Goal: Task Accomplishment & Management: Manage account settings

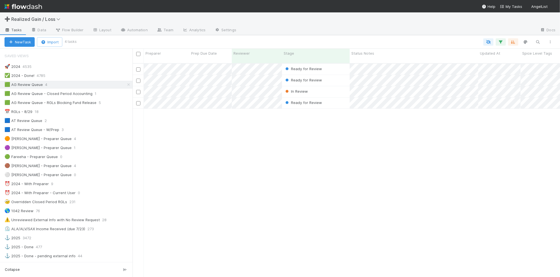
scroll to position [6, 6]
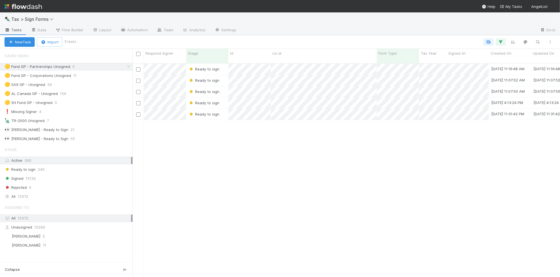
scroll to position [6, 6]
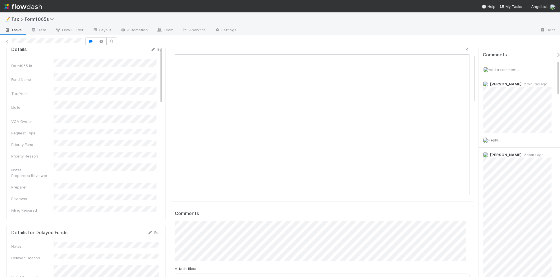
scroll to position [35, 0]
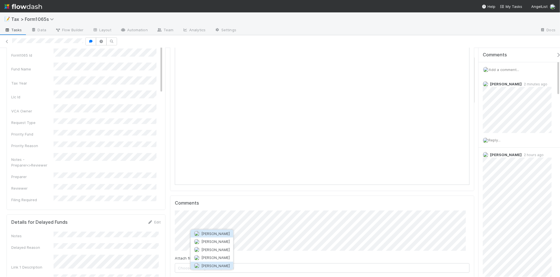
click at [212, 268] on button "[PERSON_NAME]" at bounding box center [212, 266] width 43 height 8
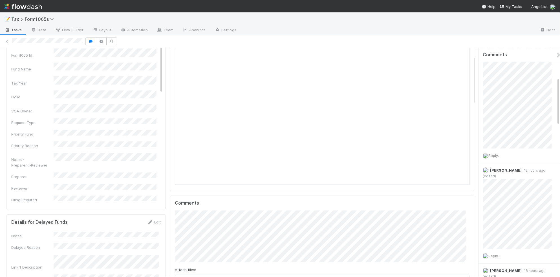
scroll to position [71, 0]
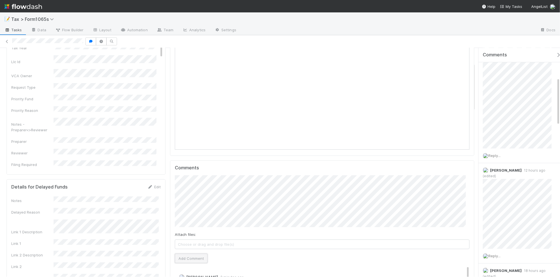
click at [198, 258] on button "Add Comment" at bounding box center [191, 259] width 33 height 10
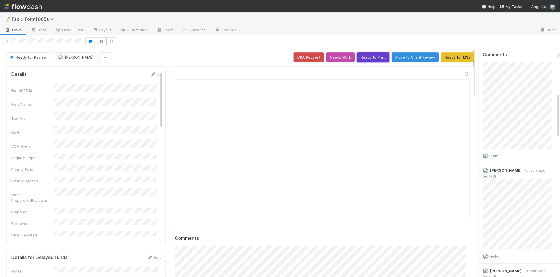
click at [363, 58] on button "Ready to Print" at bounding box center [373, 57] width 32 height 10
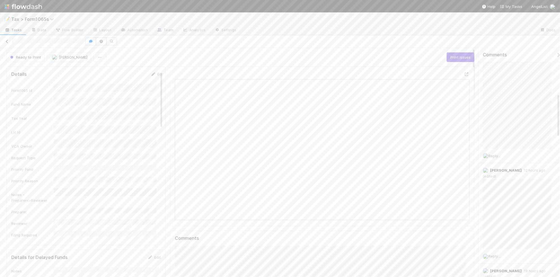
click at [5, 41] on icon at bounding box center [7, 42] width 6 height 4
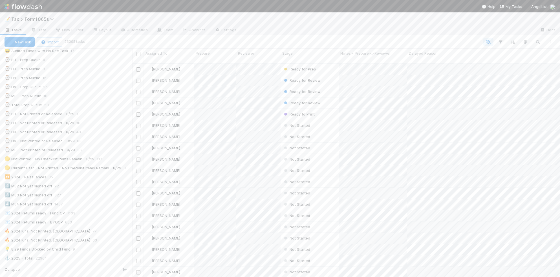
scroll to position [176, 0]
click at [106, 237] on div "💡 8.29 Funds Blocked by Child Fund 9" at bounding box center [69, 233] width 128 height 7
click at [93, 76] on div "🏃 8/29 Sprint to the finish 62" at bounding box center [69, 75] width 128 height 7
click at [96, 116] on div "⌛ K1s - Ready to Print 1" at bounding box center [69, 112] width 128 height 7
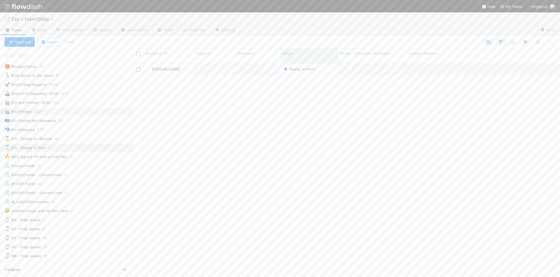
click at [97, 114] on div "🖨️ K1s Printed 1742" at bounding box center [69, 111] width 128 height 7
click at [100, 75] on div "🏃 8/29 Sprint to the finish 62" at bounding box center [69, 75] width 128 height 7
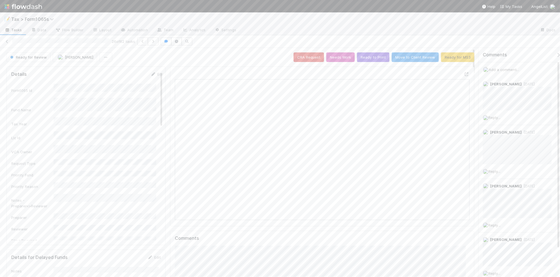
scroll to position [109, 142]
click at [364, 59] on button "Ready to Print" at bounding box center [373, 57] width 32 height 10
click at [155, 42] on icon "button" at bounding box center [153, 41] width 6 height 3
click at [109, 42] on icon "button" at bounding box center [108, 41] width 6 height 3
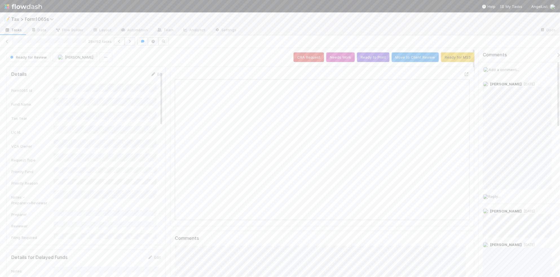
scroll to position [109, 142]
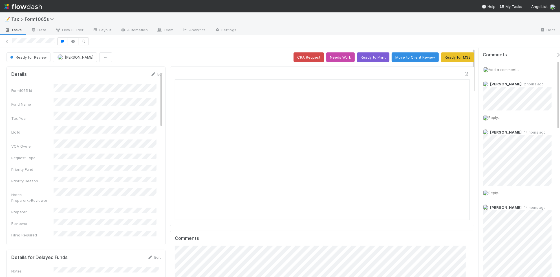
scroll to position [109, 286]
click at [364, 58] on button "Ready to Print" at bounding box center [373, 57] width 32 height 10
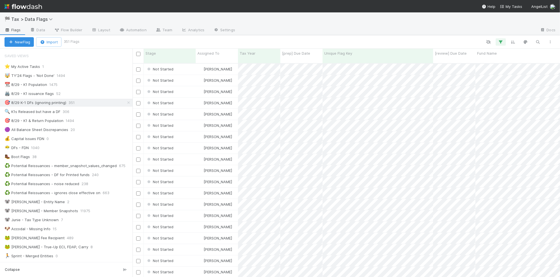
scroll to position [213, 422]
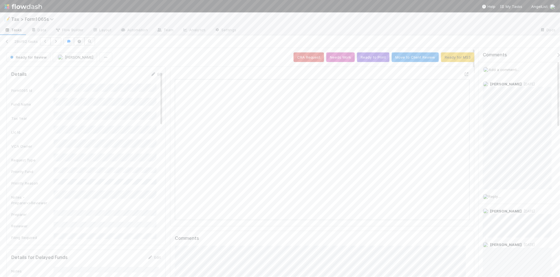
scroll to position [109, 286]
click at [32, 58] on span "Ready for Review" at bounding box center [28, 57] width 38 height 5
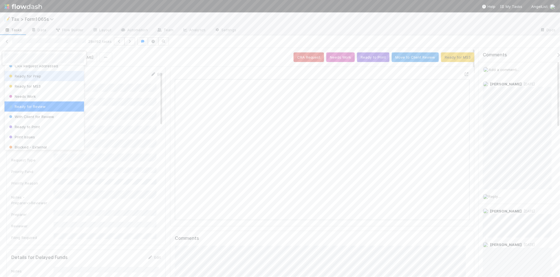
scroll to position [70, 0]
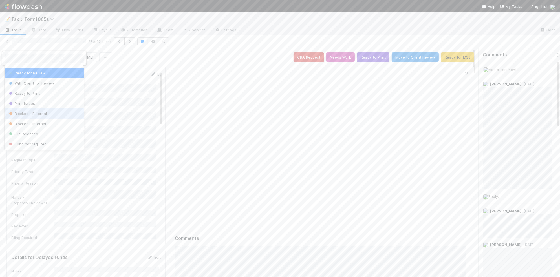
click at [57, 113] on div "Blocked - External" at bounding box center [45, 114] width 80 height 10
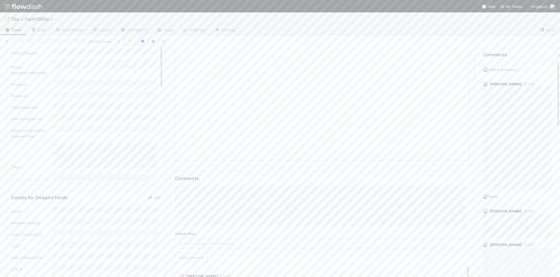
scroll to position [71, 0]
click at [153, 187] on link "Edit" at bounding box center [154, 187] width 13 height 5
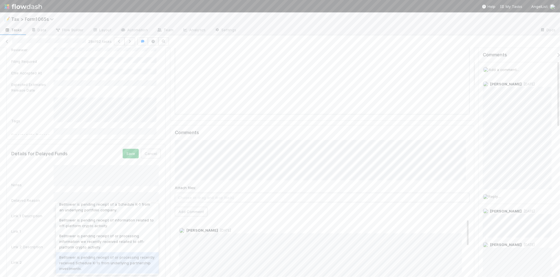
scroll to position [157, 0]
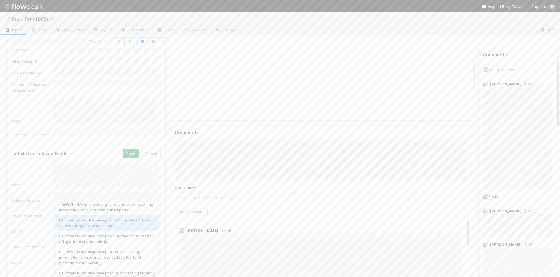
click at [136, 230] on div "Belltower is pending receipt of a Schedule K-1 from an underlying portfolio com…" at bounding box center [107, 223] width 103 height 16
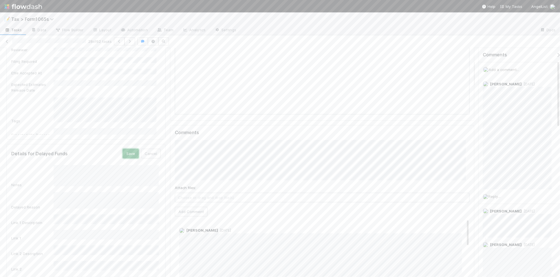
click at [126, 155] on button "Save" at bounding box center [131, 154] width 16 height 10
click at [133, 43] on icon "button" at bounding box center [130, 41] width 6 height 3
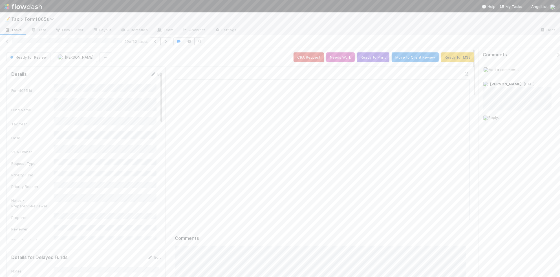
scroll to position [5, 6]
click at [166, 42] on icon "button" at bounding box center [166, 41] width 6 height 3
click at [118, 40] on icon "button" at bounding box center [116, 41] width 6 height 3
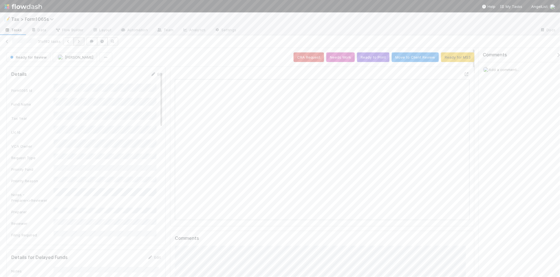
click at [80, 43] on button "button" at bounding box center [79, 42] width 11 height 8
click at [147, 43] on icon "button" at bounding box center [145, 41] width 6 height 3
click at [130, 42] on icon "button" at bounding box center [129, 41] width 6 height 3
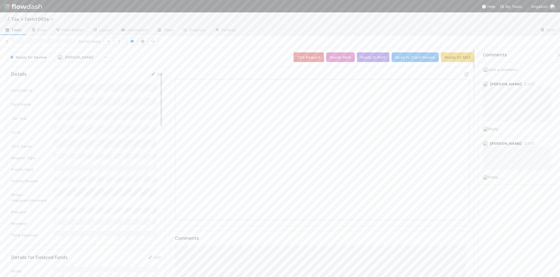
scroll to position [109, 142]
click at [365, 60] on button "Ready to Print" at bounding box center [373, 57] width 32 height 10
click at [122, 41] on icon "button" at bounding box center [120, 41] width 6 height 3
click at [106, 41] on icon "button" at bounding box center [105, 41] width 6 height 3
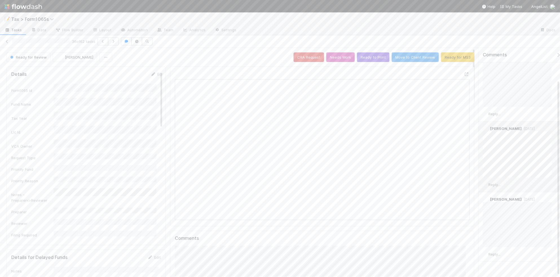
scroll to position [38, 0]
click at [360, 60] on button "Ready to Print" at bounding box center [373, 57] width 32 height 10
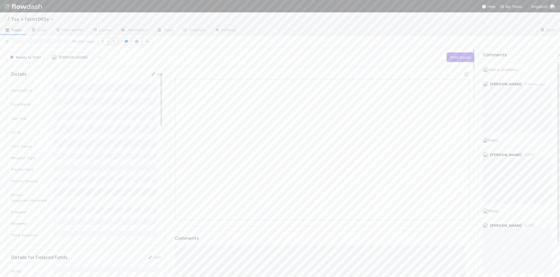
click at [116, 45] on button "button" at bounding box center [113, 42] width 11 height 8
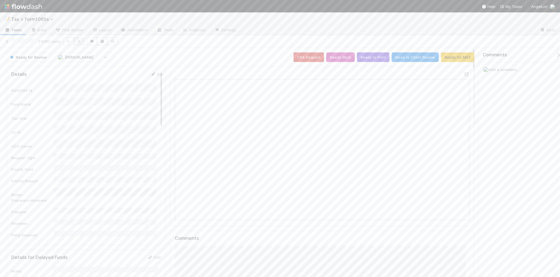
scroll to position [5, 6]
click at [81, 42] on icon "button" at bounding box center [79, 41] width 6 height 3
click at [365, 58] on button "Ready to Print" at bounding box center [373, 57] width 32 height 10
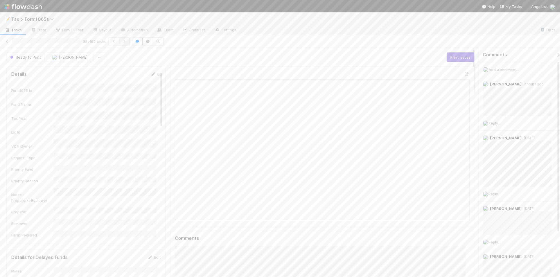
click at [126, 41] on icon "button" at bounding box center [125, 41] width 6 height 3
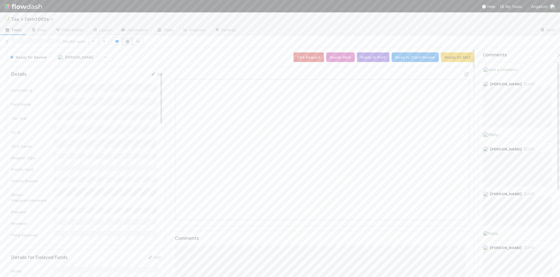
scroll to position [109, 286]
click at [104, 41] on icon "button" at bounding box center [104, 41] width 6 height 3
click at [132, 40] on icon "button" at bounding box center [131, 41] width 6 height 3
click at [33, 58] on span "Ready for Review" at bounding box center [28, 57] width 38 height 5
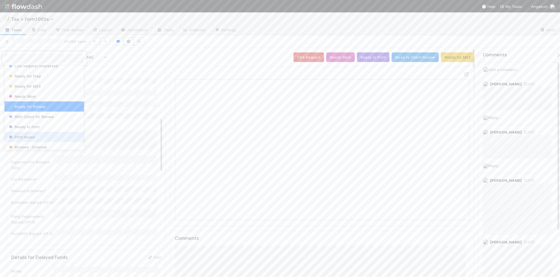
scroll to position [70, 0]
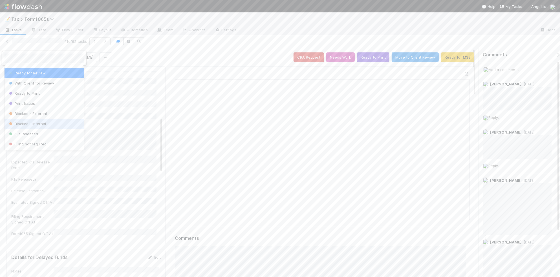
click at [60, 123] on div "Blocked - Internal" at bounding box center [45, 124] width 80 height 10
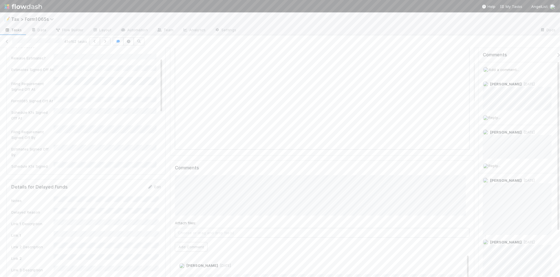
scroll to position [212, 0]
click at [154, 186] on link "Edit" at bounding box center [154, 187] width 13 height 5
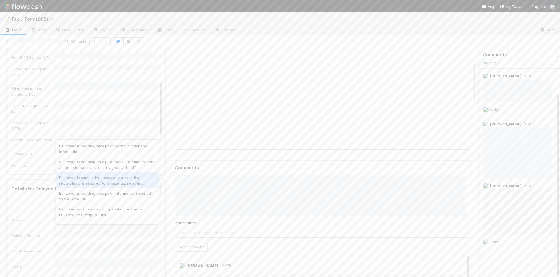
click at [133, 187] on div "Belltower is completing necessary accounting reconciliations required to finali…" at bounding box center [107, 181] width 103 height 16
click at [130, 190] on button "Save" at bounding box center [131, 189] width 16 height 10
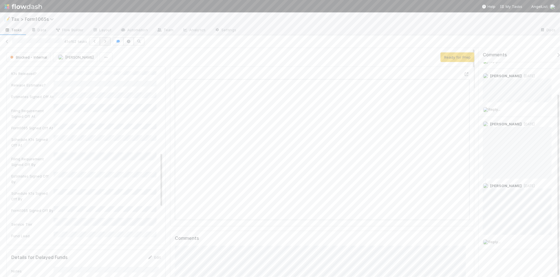
click at [106, 43] on icon "button" at bounding box center [105, 41] width 6 height 3
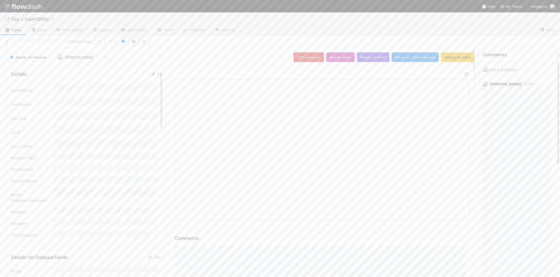
scroll to position [109, 286]
click at [113, 43] on icon "button" at bounding box center [111, 41] width 6 height 3
click at [112, 41] on icon "button" at bounding box center [111, 41] width 6 height 3
click at [108, 40] on icon "button" at bounding box center [107, 41] width 6 height 3
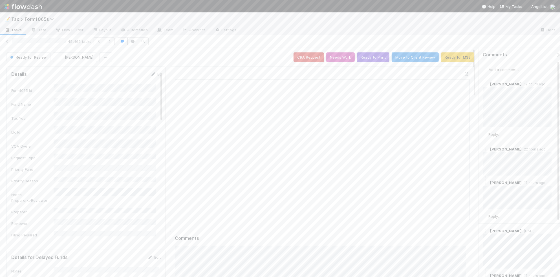
scroll to position [109, 142]
click at [109, 41] on icon "button" at bounding box center [110, 41] width 6 height 3
click at [170, 110] on div at bounding box center [322, 147] width 304 height 160
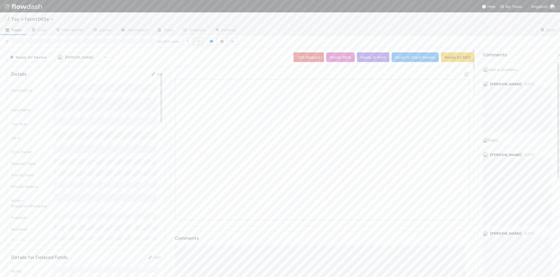
click at [201, 41] on icon "button" at bounding box center [199, 41] width 6 height 3
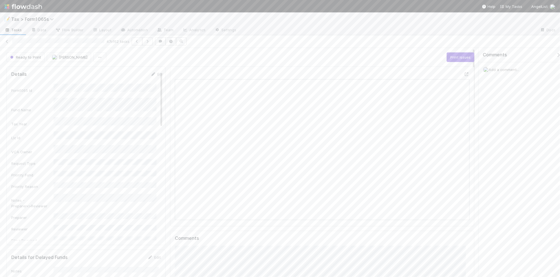
scroll to position [109, 286]
click at [6, 42] on icon at bounding box center [7, 42] width 6 height 4
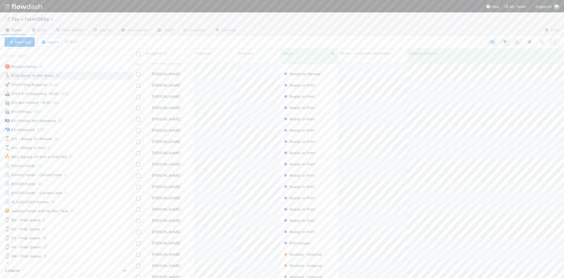
scroll to position [407, 0]
click at [87, 65] on div "🛑 Blocked Funds 75" at bounding box center [69, 66] width 128 height 7
